Goal: Task Accomplishment & Management: Manage account settings

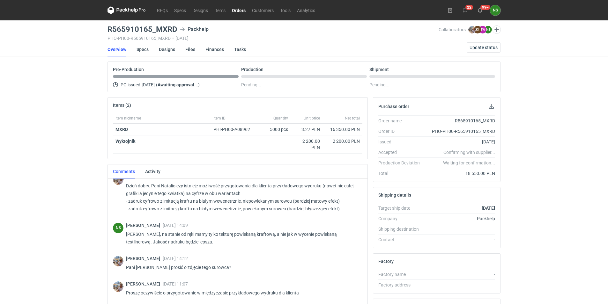
drag, startPoint x: 243, startPoint y: 11, endPoint x: 242, endPoint y: 19, distance: 7.4
click at [243, 11] on link "Orders" at bounding box center [239, 10] width 20 height 8
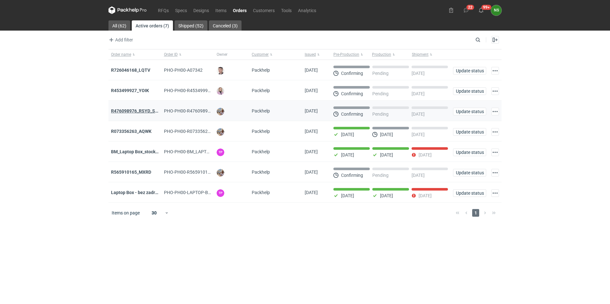
click at [138, 113] on strong "R476098976_RSYD_SXBU" at bounding box center [137, 110] width 53 height 5
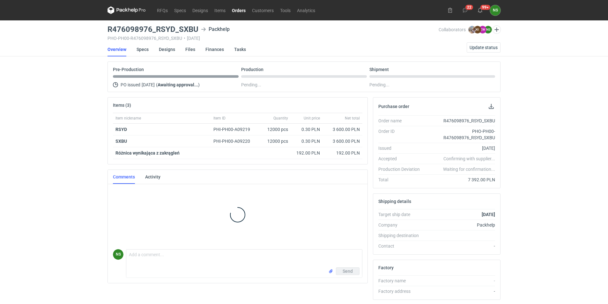
scroll to position [3, 0]
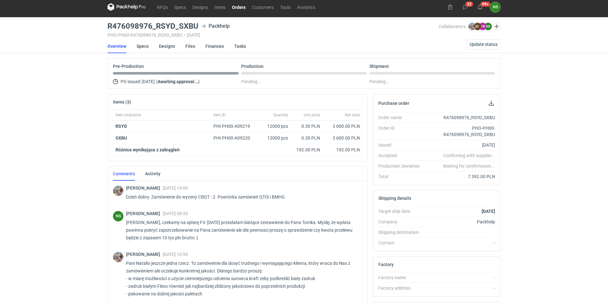
drag, startPoint x: 239, startPoint y: 8, endPoint x: 237, endPoint y: 14, distance: 6.4
click at [238, 7] on link "Orders" at bounding box center [239, 7] width 20 height 8
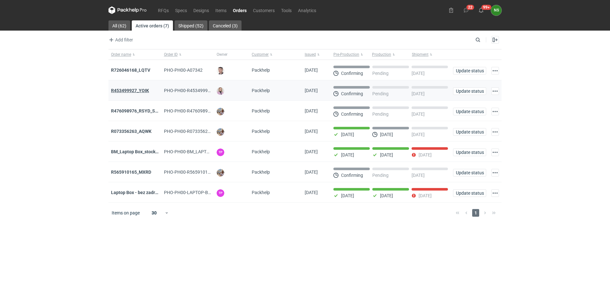
click at [141, 90] on strong "R453499927_YOIK" at bounding box center [130, 90] width 38 height 5
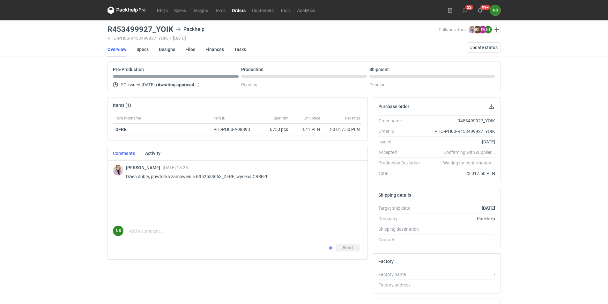
drag, startPoint x: 241, startPoint y: 11, endPoint x: 234, endPoint y: 18, distance: 10.6
click at [241, 11] on link "Orders" at bounding box center [239, 10] width 20 height 8
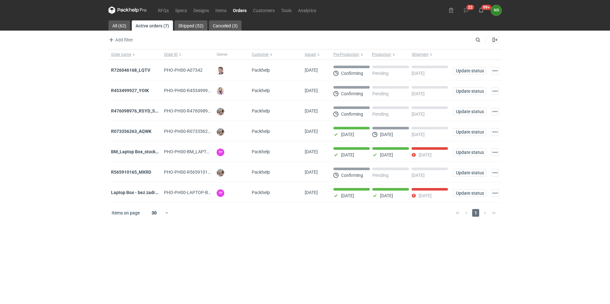
click at [132, 71] on strong "R726046168_LQTV" at bounding box center [130, 70] width 39 height 5
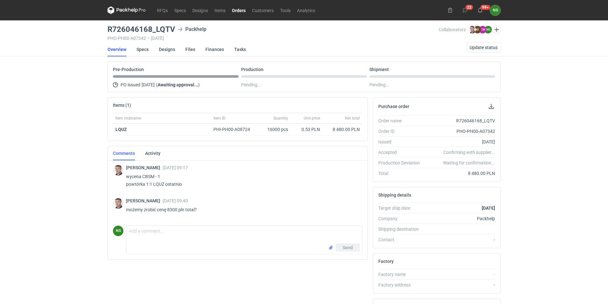
click at [239, 12] on link "Orders" at bounding box center [239, 10] width 20 height 8
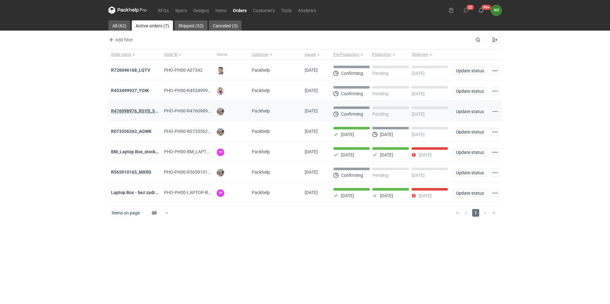
click at [142, 111] on strong "R476098976_RSYD_SXBU" at bounding box center [137, 110] width 53 height 5
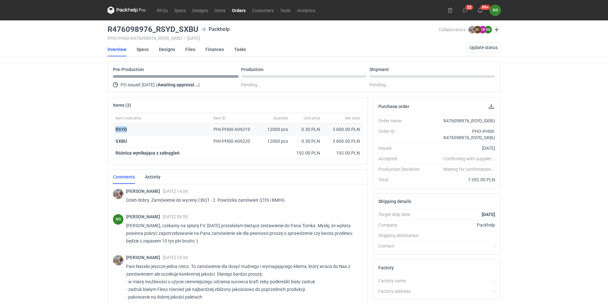
drag, startPoint x: 123, startPoint y: 130, endPoint x: 114, endPoint y: 129, distance: 9.3
click at [114, 129] on div "RSYD" at bounding box center [162, 130] width 98 height 12
click at [157, 11] on link "RFQs" at bounding box center [162, 10] width 17 height 8
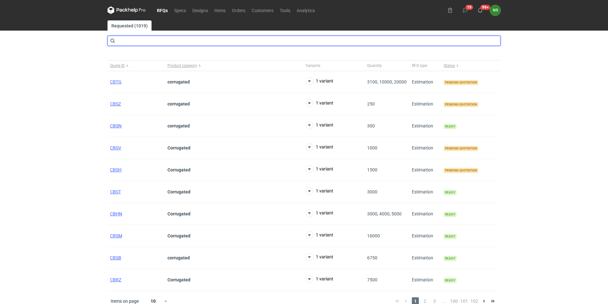
click at [207, 41] on input "text" at bounding box center [303, 41] width 393 height 10
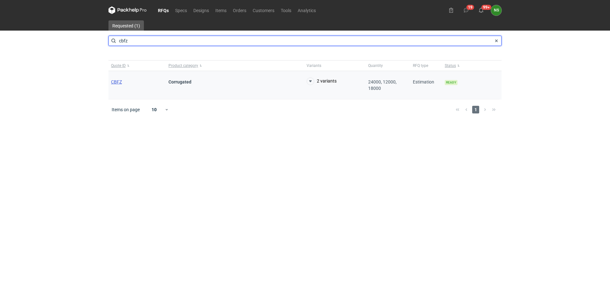
type input "cbfz"
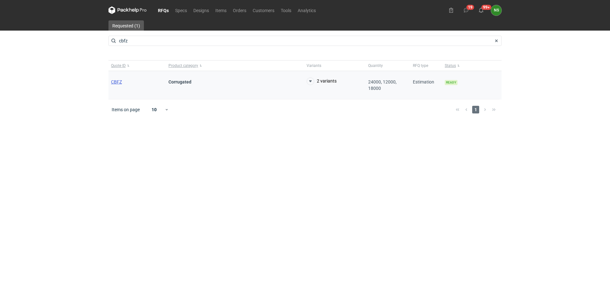
click at [119, 81] on span "CBFZ" at bounding box center [116, 81] width 11 height 5
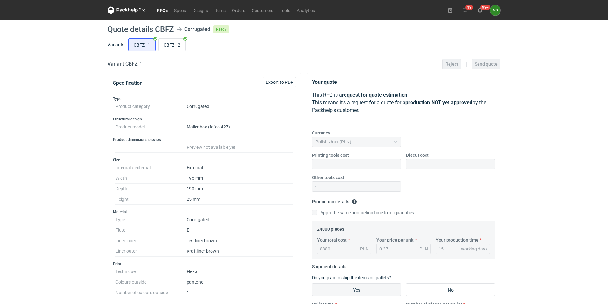
click at [161, 10] on link "RFQs" at bounding box center [162, 10] width 17 height 8
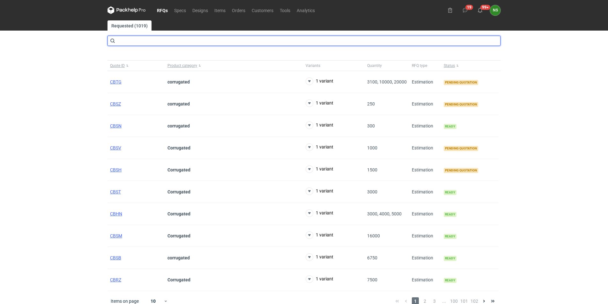
click at [136, 42] on input "text" at bounding box center [303, 41] width 393 height 10
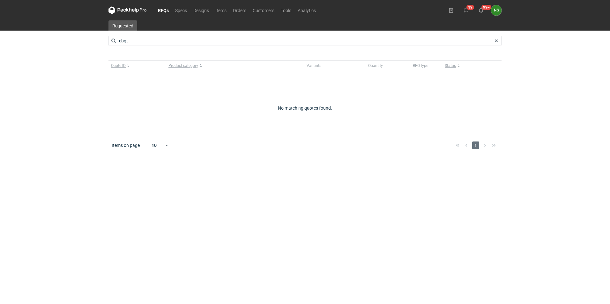
drag, startPoint x: 245, startPoint y: 291, endPoint x: 234, endPoint y: 212, distance: 79.2
click at [245, 291] on main "Requested cbgt Quote ID Product category Variants Quantity RFQ type Status No m…" at bounding box center [305, 162] width 398 height 284
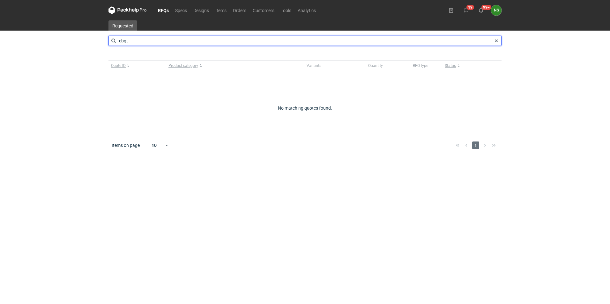
click at [126, 42] on input "cbgt" at bounding box center [304, 41] width 393 height 10
type input "cbqt"
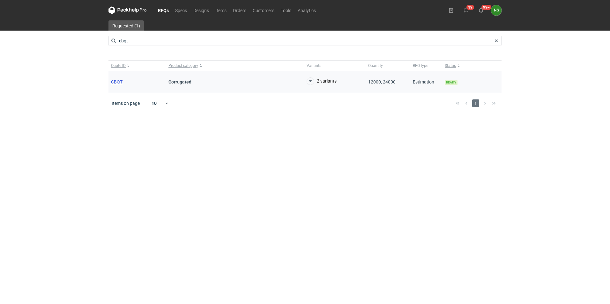
click at [114, 82] on span "CBQT" at bounding box center [116, 81] width 11 height 5
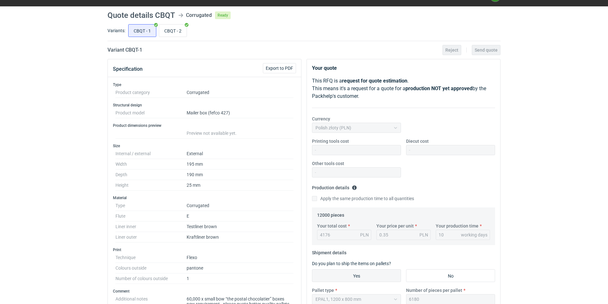
scroll to position [13, 0]
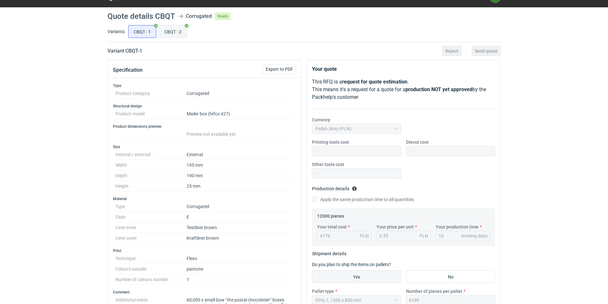
click at [172, 31] on input "CBQT - 2" at bounding box center [172, 32] width 27 height 12
radio input "true"
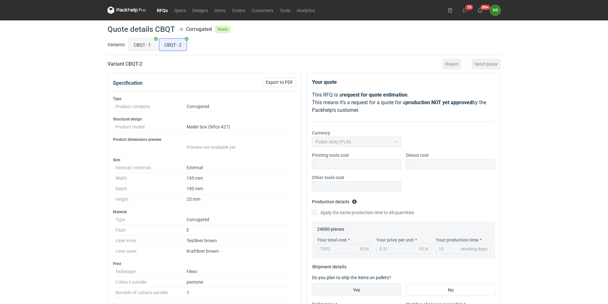
click at [137, 42] on input "CBQT - 1" at bounding box center [142, 45] width 27 height 12
radio input "true"
drag, startPoint x: 162, startPoint y: 9, endPoint x: 172, endPoint y: 17, distance: 12.7
click at [162, 9] on link "RFQs" at bounding box center [162, 10] width 17 height 8
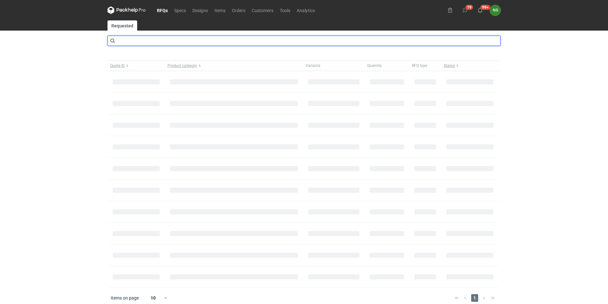
click at [163, 40] on input "text" at bounding box center [303, 41] width 393 height 10
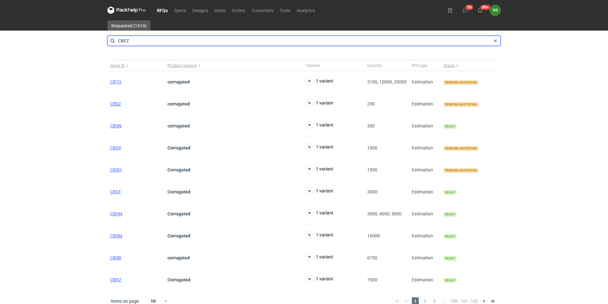
type input "CBFZ"
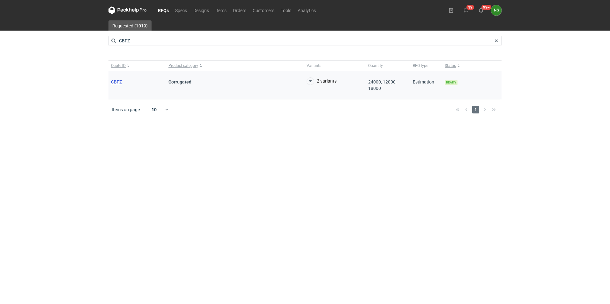
click at [119, 82] on span "CBFZ" at bounding box center [116, 81] width 11 height 5
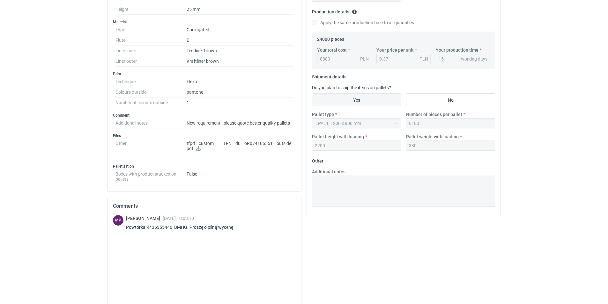
scroll to position [192, 0]
drag, startPoint x: 185, startPoint y: 225, endPoint x: 147, endPoint y: 224, distance: 38.0
click at [147, 224] on div "Powtórka R436355446_BMHG. Proszę o pilną wycenę" at bounding box center [183, 225] width 115 height 6
copy div "R436355446_BMHG"
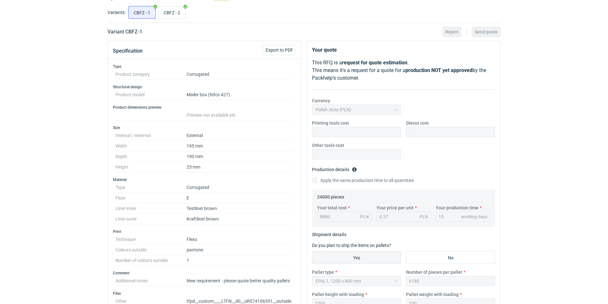
scroll to position [0, 0]
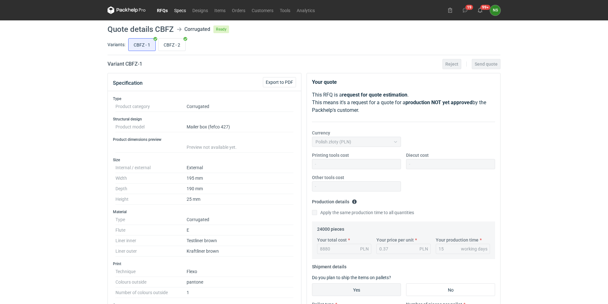
click at [178, 10] on link "Specs" at bounding box center [180, 10] width 18 height 8
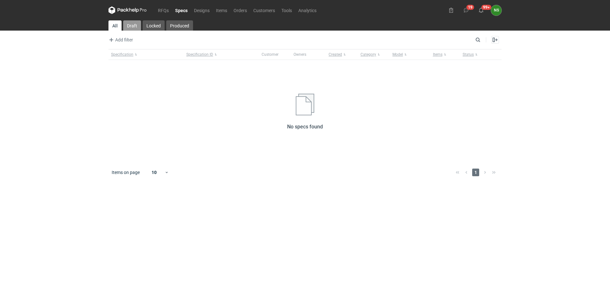
drag, startPoint x: 129, startPoint y: 24, endPoint x: 135, endPoint y: 24, distance: 5.7
click at [129, 24] on link "Draft" at bounding box center [132, 25] width 18 height 10
click at [209, 9] on link "Designs" at bounding box center [202, 10] width 22 height 8
click at [226, 10] on link "Items" at bounding box center [222, 10] width 18 height 8
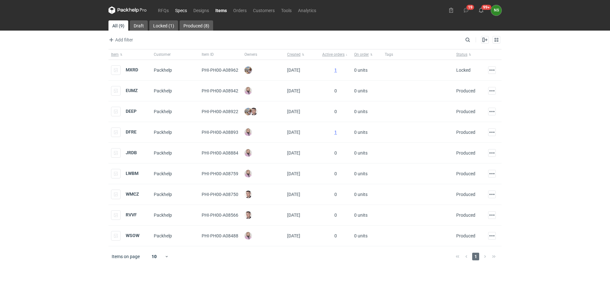
click at [179, 11] on link "Specs" at bounding box center [181, 10] width 18 height 8
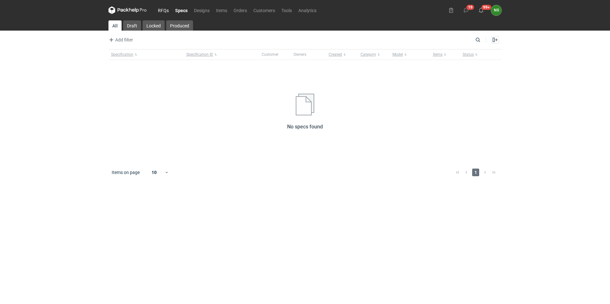
click at [159, 9] on link "RFQs" at bounding box center [163, 10] width 17 height 8
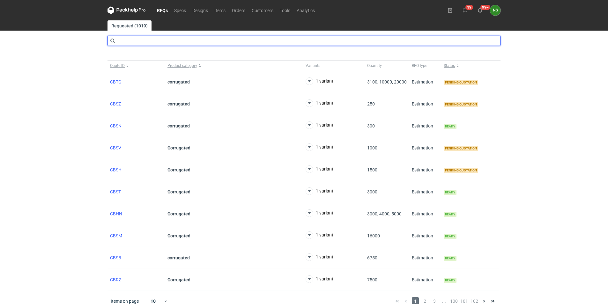
click at [137, 42] on input "text" at bounding box center [303, 41] width 393 height 10
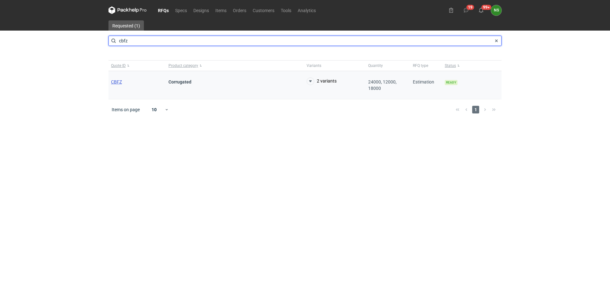
type input "cbfz"
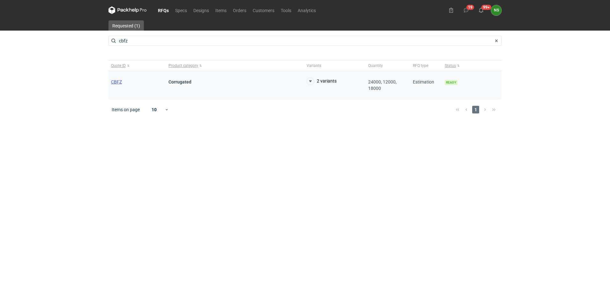
click at [115, 79] on span "CBFZ" at bounding box center [116, 81] width 11 height 5
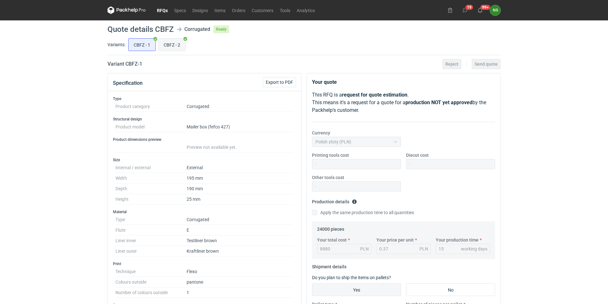
click at [174, 41] on input "CBFZ - 2" at bounding box center [172, 45] width 27 height 12
radio input "true"
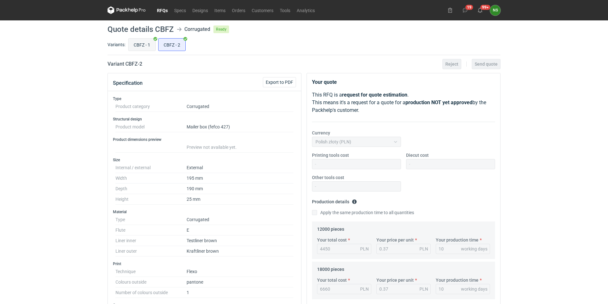
click at [135, 41] on input "CBFZ - 1" at bounding box center [142, 45] width 27 height 12
radio input "true"
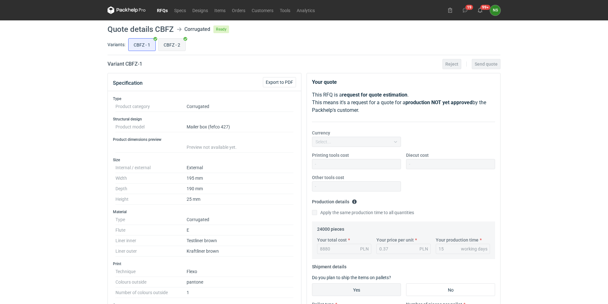
click at [179, 45] on input "CBFZ - 2" at bounding box center [172, 45] width 27 height 12
radio input "true"
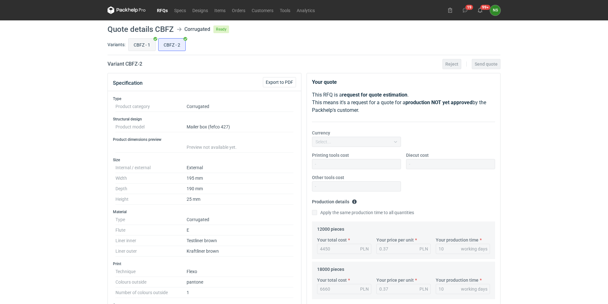
click at [148, 45] on input "CBFZ - 1" at bounding box center [142, 45] width 27 height 12
radio input "true"
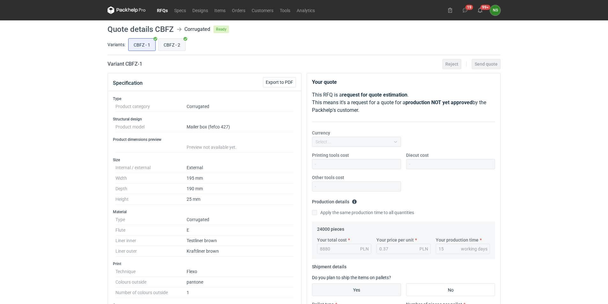
click at [178, 47] on input "CBFZ - 2" at bounding box center [172, 45] width 27 height 12
radio input "true"
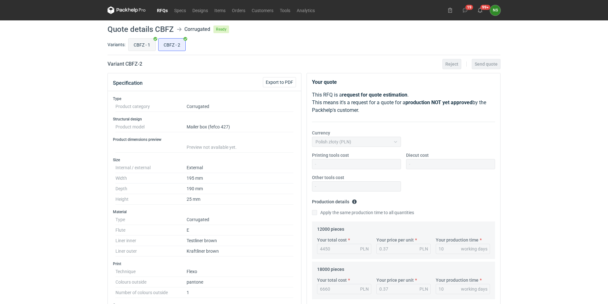
click at [151, 45] on input "CBFZ - 1" at bounding box center [142, 45] width 27 height 12
radio input "true"
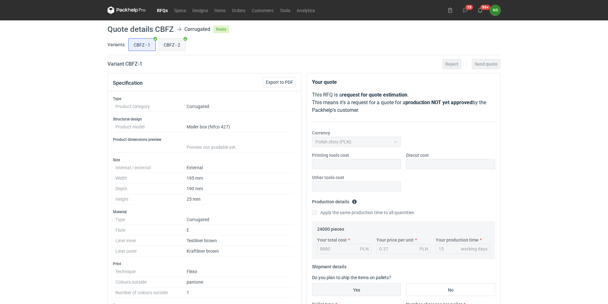
click at [178, 46] on input "CBFZ - 2" at bounding box center [172, 45] width 27 height 12
radio input "true"
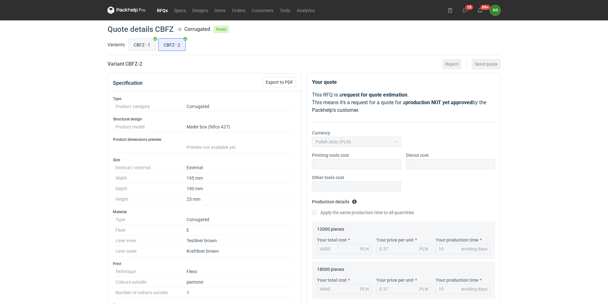
click at [147, 47] on input "CBFZ - 1" at bounding box center [142, 45] width 27 height 12
radio input "true"
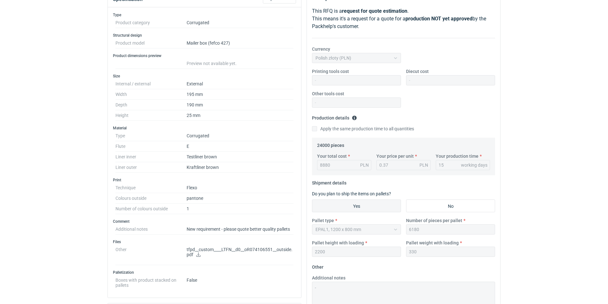
scroll to position [88, 0]
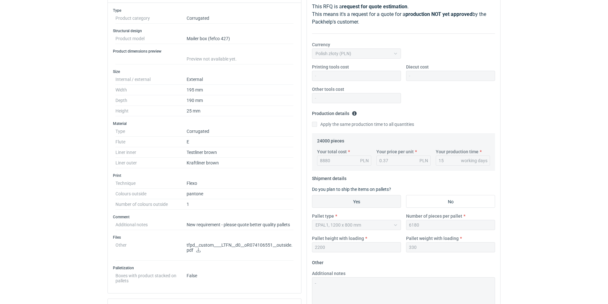
click at [196, 248] on icon at bounding box center [198, 250] width 5 height 4
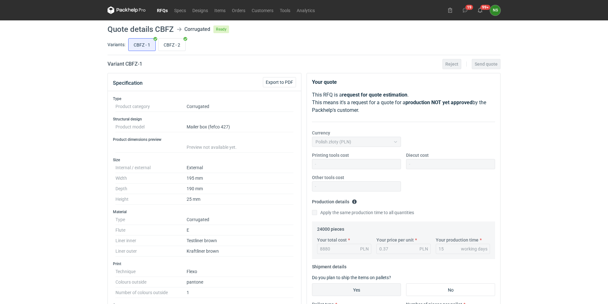
click at [162, 9] on link "RFQs" at bounding box center [162, 10] width 17 height 8
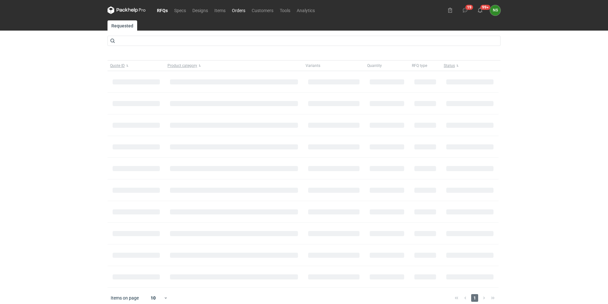
click at [239, 8] on link "Orders" at bounding box center [239, 10] width 20 height 8
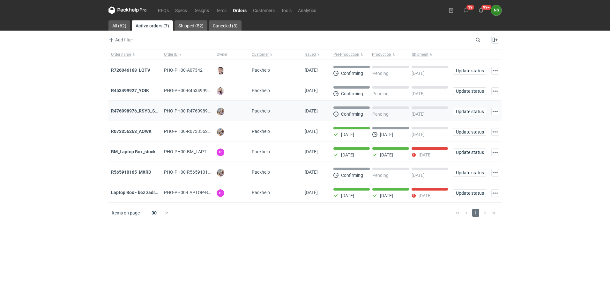
click at [134, 113] on strong "R476098976_RSYD_SXBU" at bounding box center [137, 110] width 53 height 5
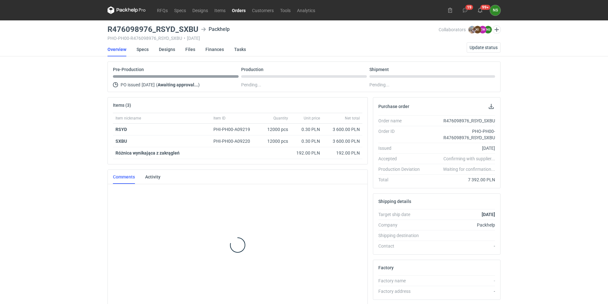
scroll to position [3, 0]
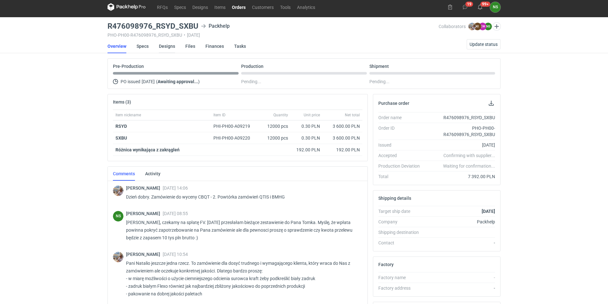
click at [164, 45] on link "Designs" at bounding box center [167, 46] width 16 height 14
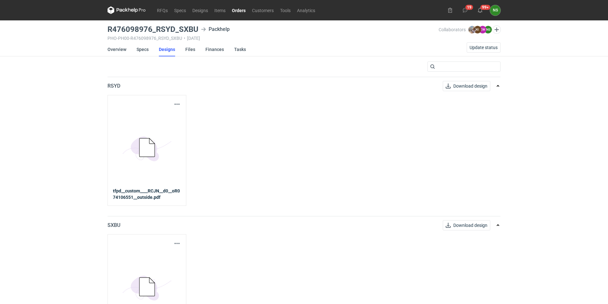
click at [146, 278] on icon at bounding box center [146, 287] width 15 height 18
click at [478, 227] on span "Download design" at bounding box center [470, 225] width 34 height 4
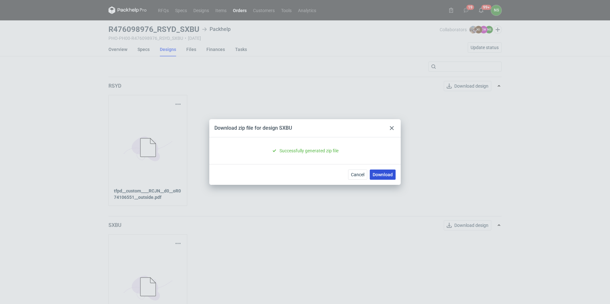
click at [377, 173] on link "Download" at bounding box center [383, 175] width 26 height 10
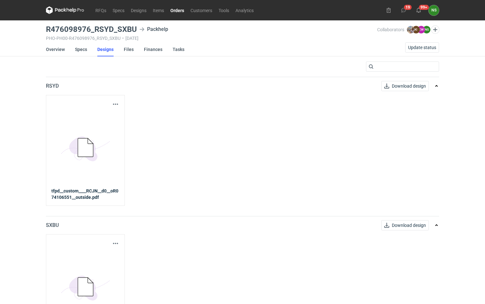
click at [91, 146] on icon at bounding box center [85, 147] width 15 height 18
click at [414, 84] on span "Download design" at bounding box center [409, 86] width 34 height 4
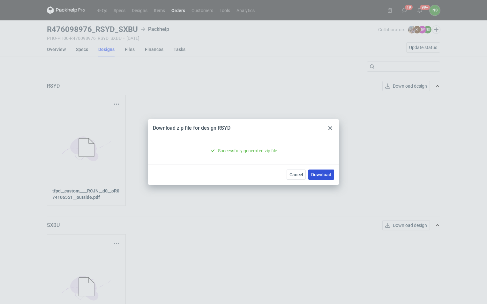
click at [321, 172] on link "Download" at bounding box center [321, 175] width 26 height 10
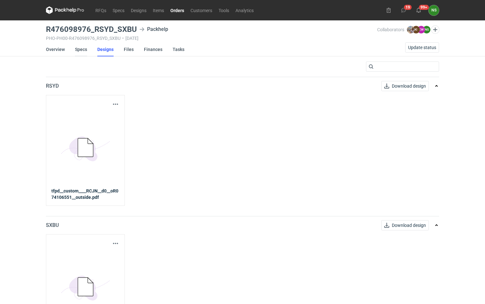
click at [80, 48] on link "Specs" at bounding box center [81, 49] width 12 height 14
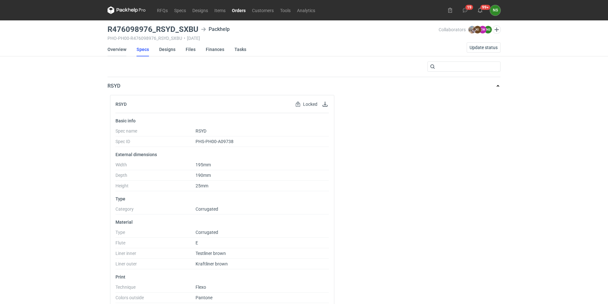
click at [122, 47] on link "Overview" at bounding box center [116, 49] width 19 height 14
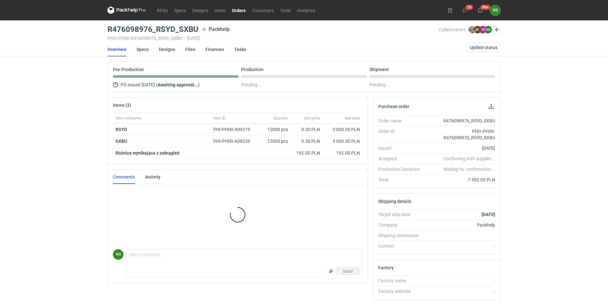
scroll to position [3, 0]
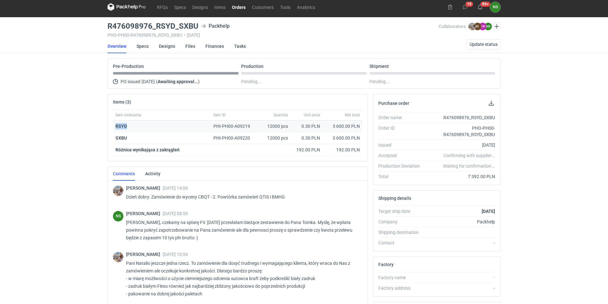
drag, startPoint x: 127, startPoint y: 127, endPoint x: 115, endPoint y: 126, distance: 11.8
click at [115, 126] on div "RSYD" at bounding box center [161, 126] width 93 height 6
copy strong "RSYD"
click at [236, 7] on link "Orders" at bounding box center [239, 7] width 20 height 8
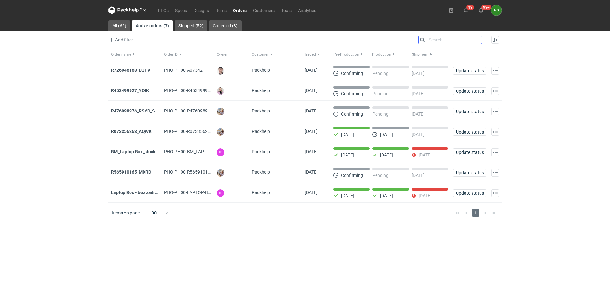
click at [477, 39] on input "Search" at bounding box center [449, 40] width 63 height 8
paste input "R453499927_YOIK"
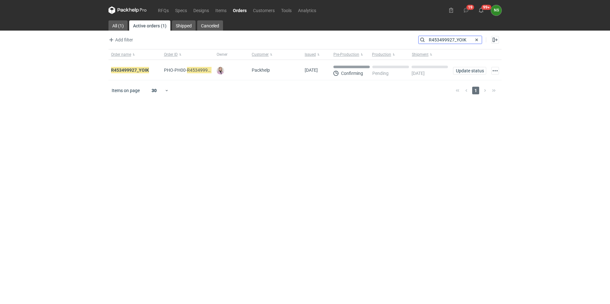
type input "R453499927_YOIK"
click at [138, 69] on em "R453499927_YOIK" at bounding box center [130, 70] width 38 height 7
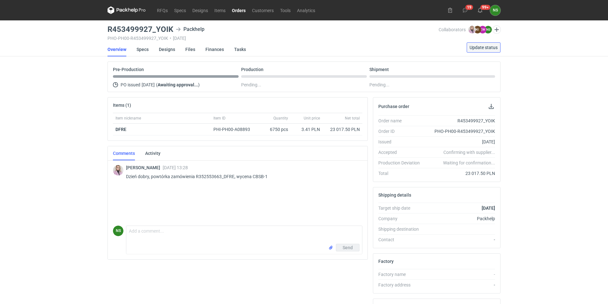
click at [482, 45] on span "Update status" at bounding box center [483, 47] width 28 height 4
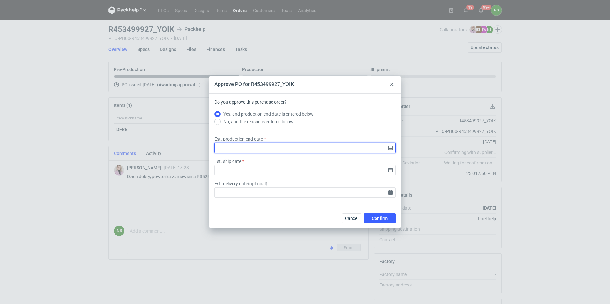
click at [388, 148] on input "Est. production end date" at bounding box center [304, 148] width 181 height 10
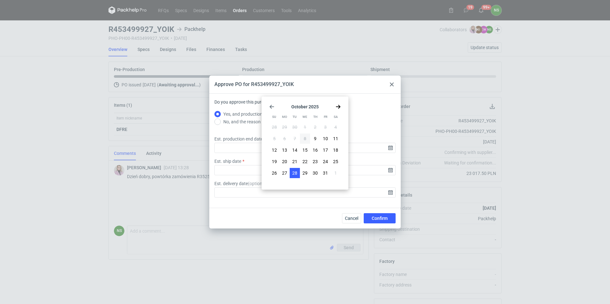
click at [294, 173] on span "28" at bounding box center [294, 173] width 5 height 6
type input "[DATE]"
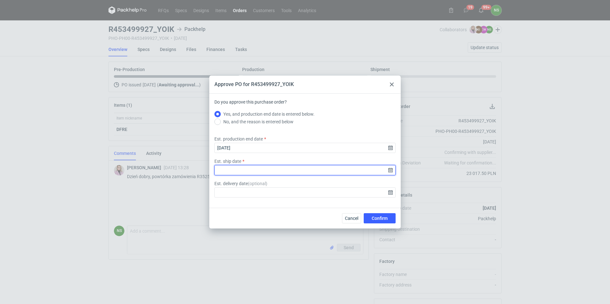
click at [388, 170] on input "Est. ship date" at bounding box center [304, 170] width 181 height 10
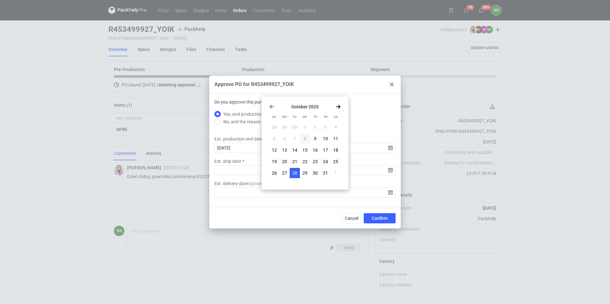
click at [295, 171] on span "28" at bounding box center [294, 173] width 5 height 6
type input "[DATE]"
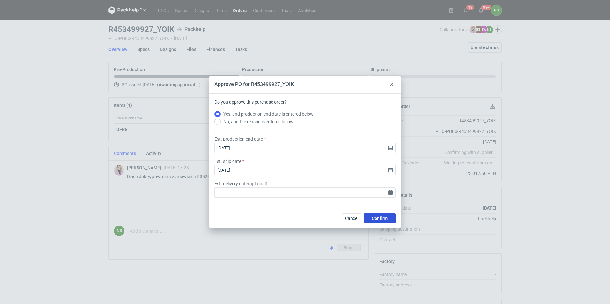
click at [380, 220] on span "Confirm" at bounding box center [380, 218] width 16 height 4
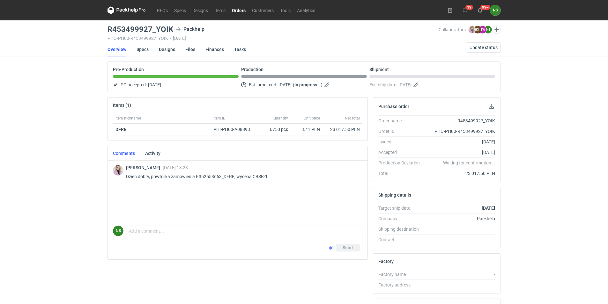
click at [144, 50] on link "Specs" at bounding box center [143, 49] width 12 height 14
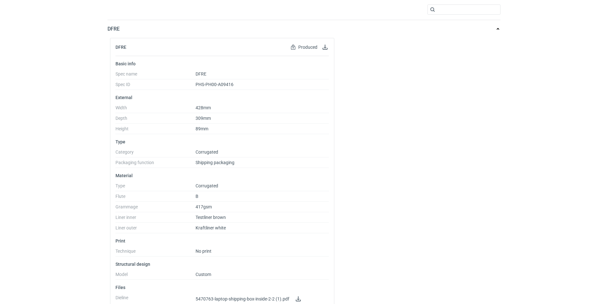
scroll to position [64, 0]
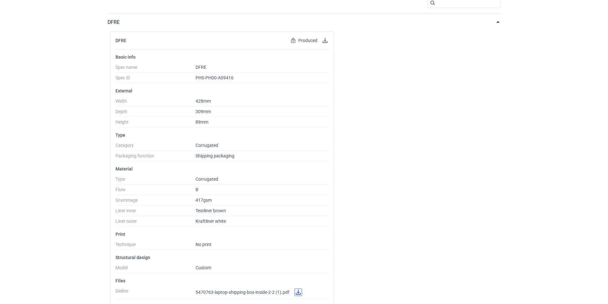
click at [297, 294] on link at bounding box center [298, 293] width 8 height 8
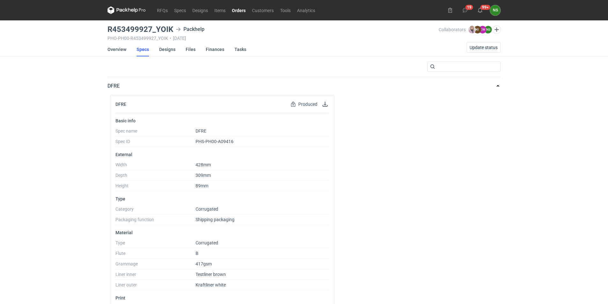
click at [241, 11] on link "Orders" at bounding box center [239, 10] width 20 height 8
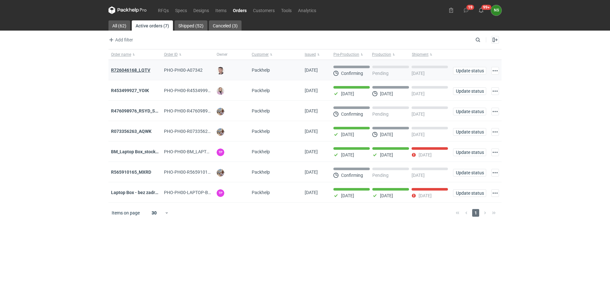
click at [133, 69] on strong "R726046168_LQTV" at bounding box center [130, 70] width 39 height 5
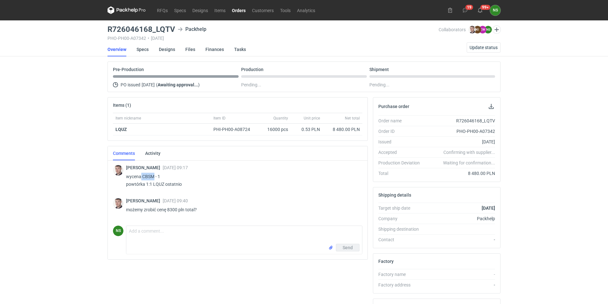
drag, startPoint x: 153, startPoint y: 176, endPoint x: 141, endPoint y: 176, distance: 12.4
click at [141, 176] on p "wycena CBSM - 1 powtórka 1:1 LQUZ ostatnio" at bounding box center [241, 180] width 231 height 15
copy p "CBSM"
